Goal: Obtain resource: Download file/media

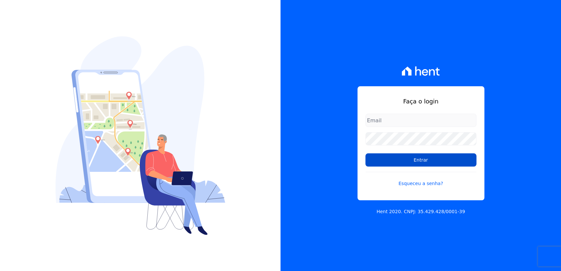
type input "[EMAIL_ADDRESS][DOMAIN_NAME]"
click at [415, 161] on input "Entrar" at bounding box center [420, 159] width 111 height 13
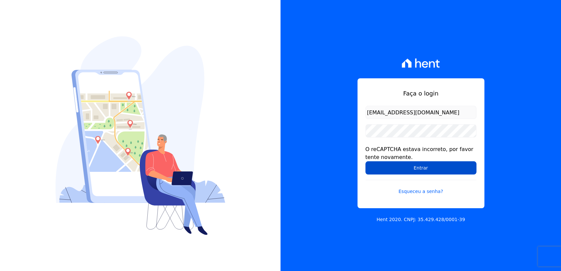
click at [406, 165] on input "Entrar" at bounding box center [420, 167] width 111 height 13
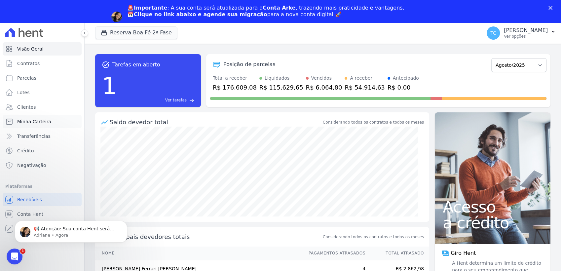
click at [35, 120] on span "Minha Carteira" at bounding box center [34, 121] width 34 height 7
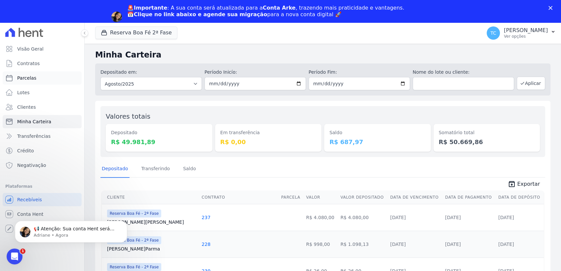
click at [28, 81] on span "Parcelas" at bounding box center [26, 78] width 19 height 7
select select
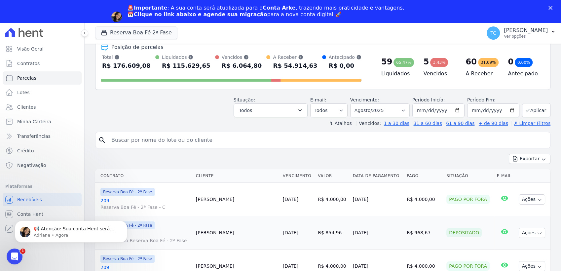
scroll to position [37, 0]
click at [37, 50] on span "Visão Geral" at bounding box center [30, 49] width 26 height 7
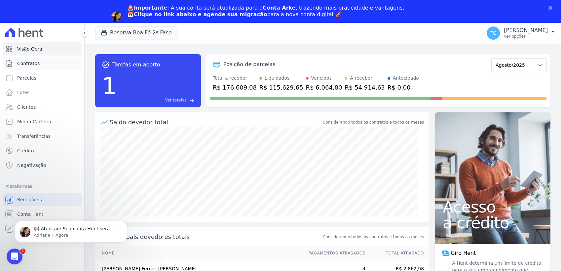
click at [28, 65] on span "Contratos" at bounding box center [28, 63] width 22 height 7
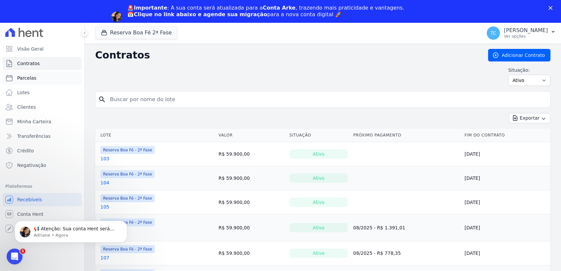
click at [21, 78] on span "Parcelas" at bounding box center [26, 78] width 19 height 7
select select
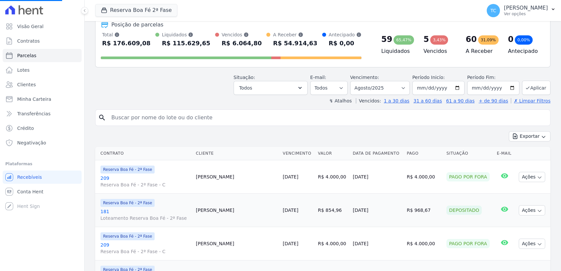
scroll to position [37, 0]
select select
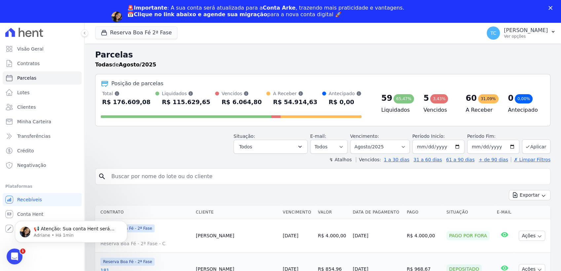
scroll to position [0, 0]
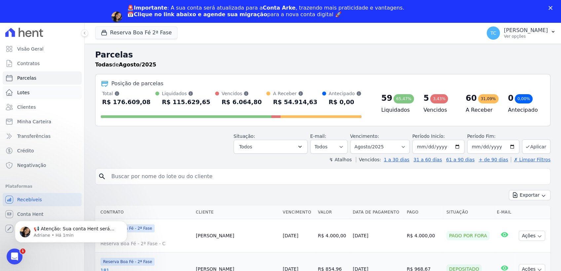
click at [29, 93] on link "Lotes" at bounding box center [42, 92] width 79 height 13
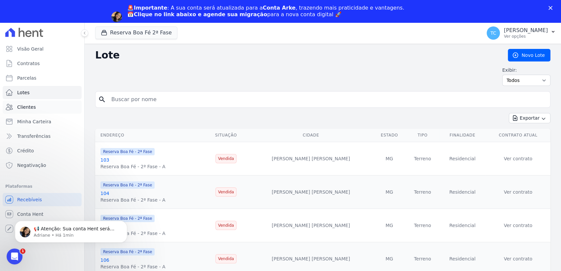
click at [28, 105] on span "Clientes" at bounding box center [26, 107] width 18 height 7
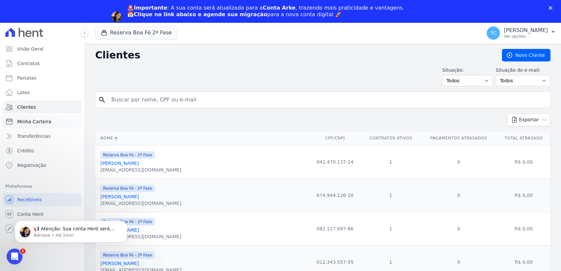
click at [29, 120] on span "Minha Carteira" at bounding box center [34, 121] width 34 height 7
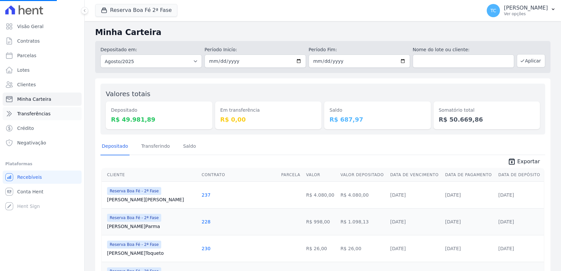
click at [35, 115] on span "Transferências" at bounding box center [33, 113] width 33 height 7
click at [39, 110] on link "Transferências" at bounding box center [42, 113] width 79 height 13
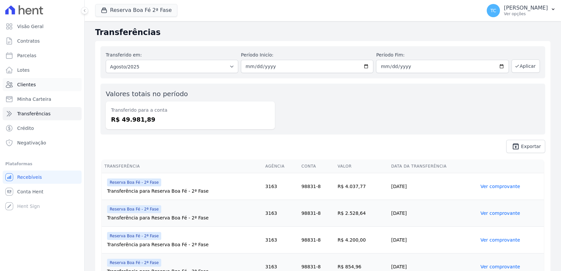
click at [32, 83] on span "Clientes" at bounding box center [26, 84] width 18 height 7
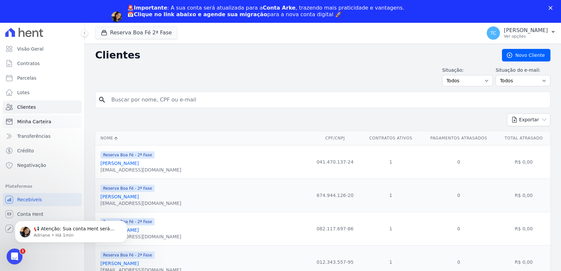
click at [34, 118] on span "Minha Carteira" at bounding box center [34, 121] width 34 height 7
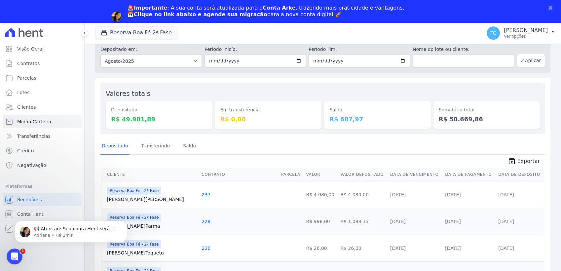
scroll to position [73, 0]
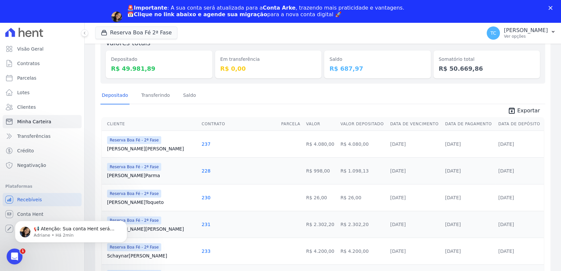
click at [517, 112] on span "Exportar" at bounding box center [528, 111] width 23 height 8
click at [31, 65] on span "Contratos" at bounding box center [28, 63] width 22 height 7
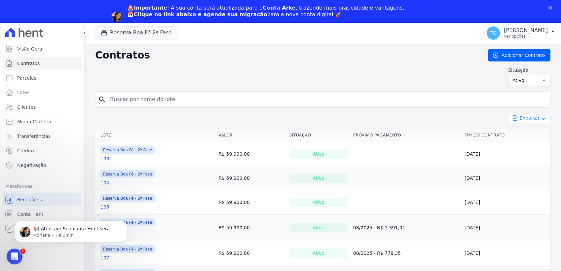
click at [532, 116] on button "Exportar" at bounding box center [530, 118] width 42 height 10
click at [527, 144] on span "Exportar CSV" at bounding box center [528, 145] width 35 height 7
click at [25, 80] on span "Parcelas" at bounding box center [26, 78] width 19 height 7
select select
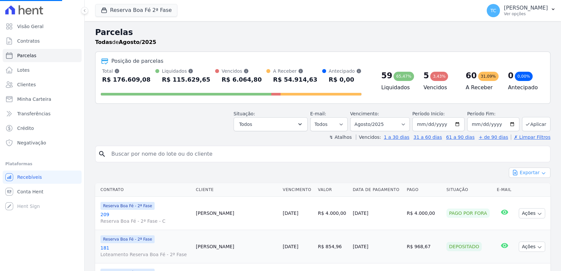
select select
click at [541, 171] on icon "button" at bounding box center [543, 172] width 5 height 5
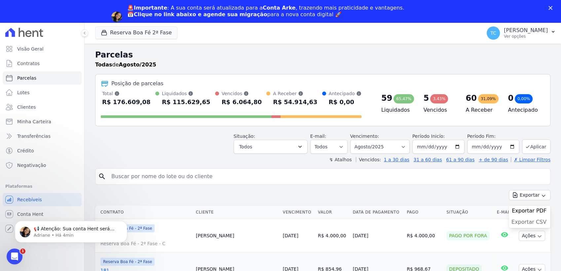
click at [528, 220] on span "Exportar CSV" at bounding box center [528, 222] width 35 height 7
click at [317, 57] on h2 "Parcelas" at bounding box center [322, 55] width 455 height 12
